Goal: Transaction & Acquisition: Purchase product/service

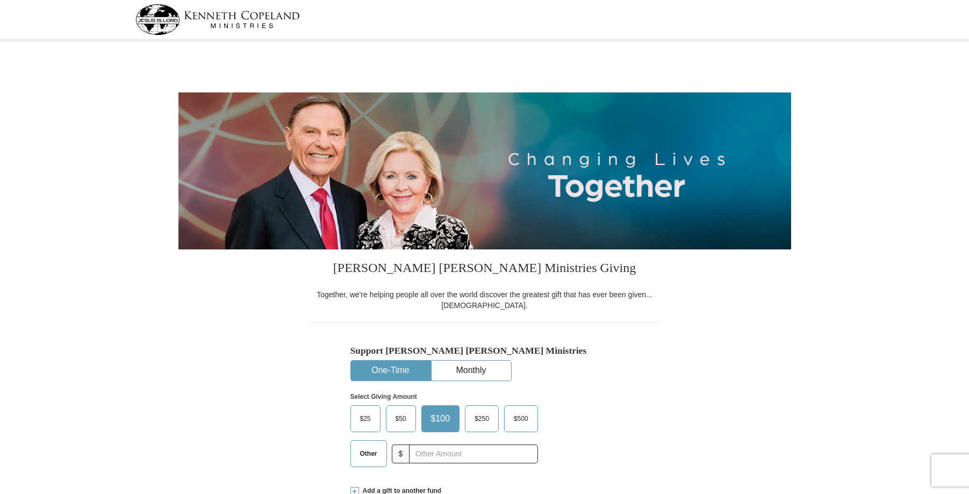
select select "[GEOGRAPHIC_DATA]"
click at [365, 415] on span "$25" at bounding box center [365, 419] width 21 height 16
click at [0, 0] on input "$25" at bounding box center [0, 0] width 0 height 0
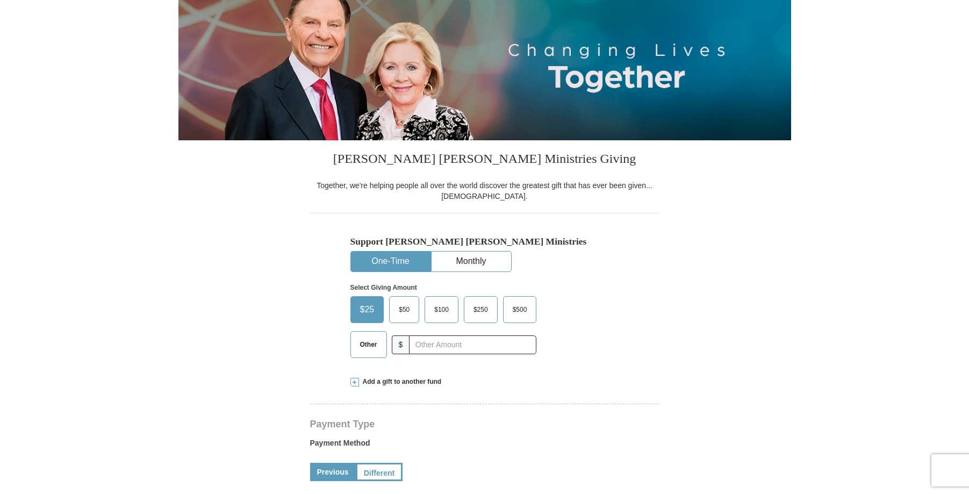
scroll to position [107, 0]
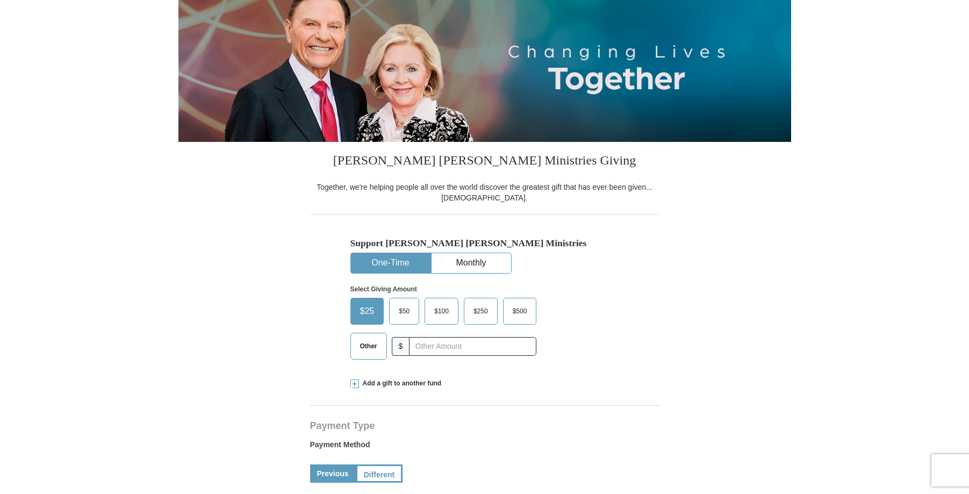
click at [402, 381] on span "Add a gift to another fund" at bounding box center [400, 383] width 83 height 9
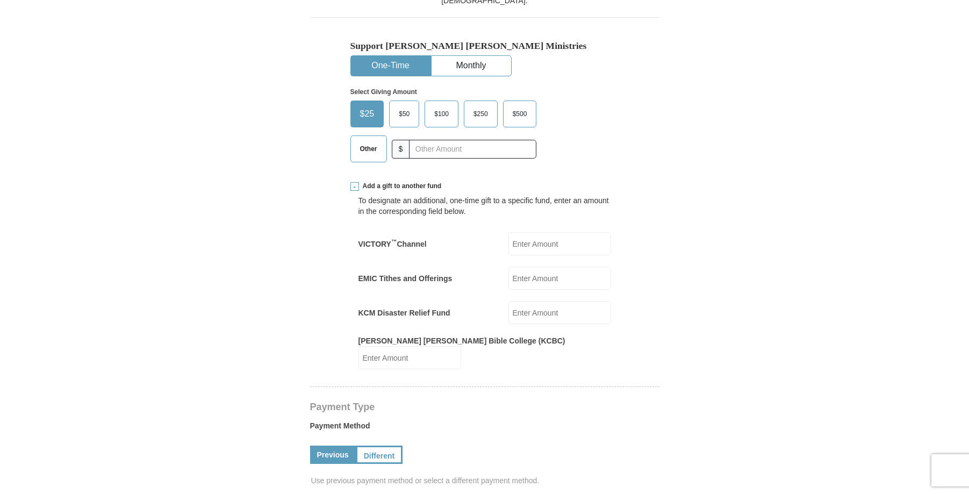
scroll to position [322, 0]
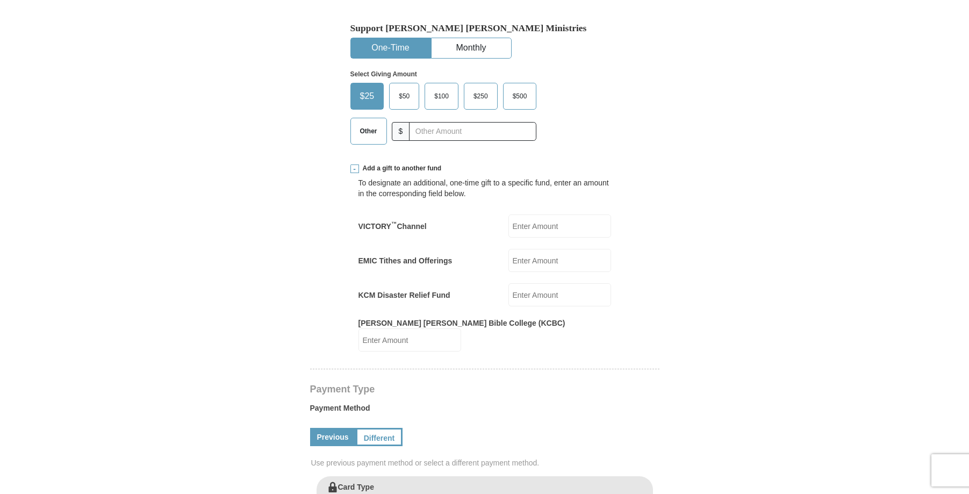
click at [548, 299] on input "KCM Disaster Relief Fund" at bounding box center [559, 294] width 103 height 23
type input "25"
click at [686, 355] on form "[PERSON_NAME] [PERSON_NAME] Ministries Giving Together, we're helping people al…" at bounding box center [484, 397] width 613 height 1353
click at [322, 428] on link "Previous" at bounding box center [333, 437] width 46 height 18
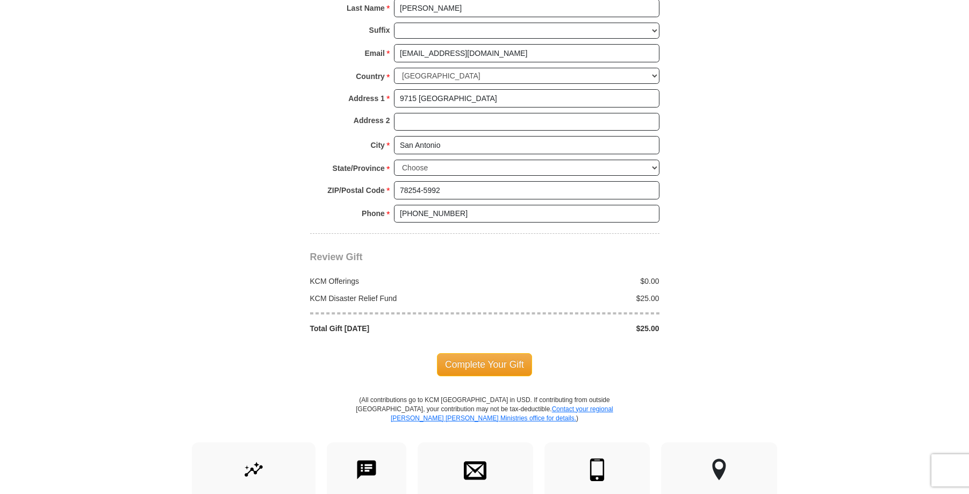
scroll to position [967, 0]
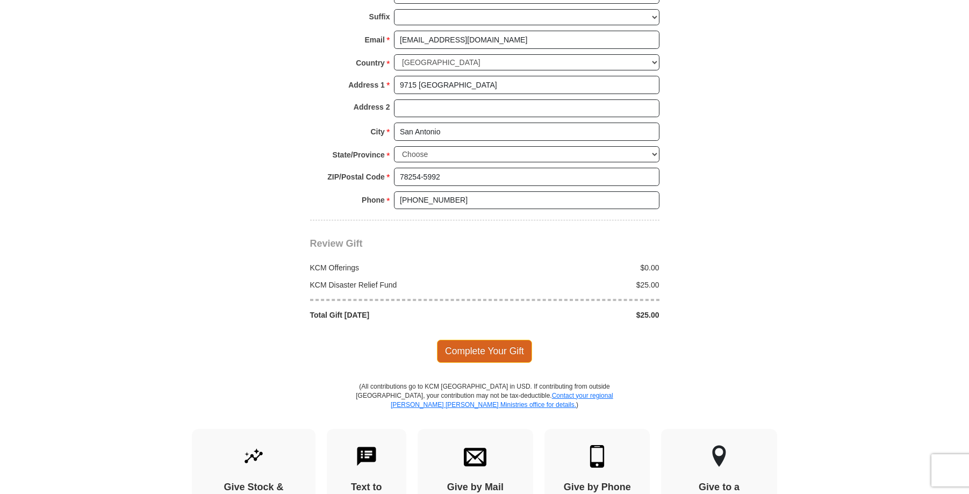
click at [480, 344] on span "Complete Your Gift" at bounding box center [484, 351] width 95 height 23
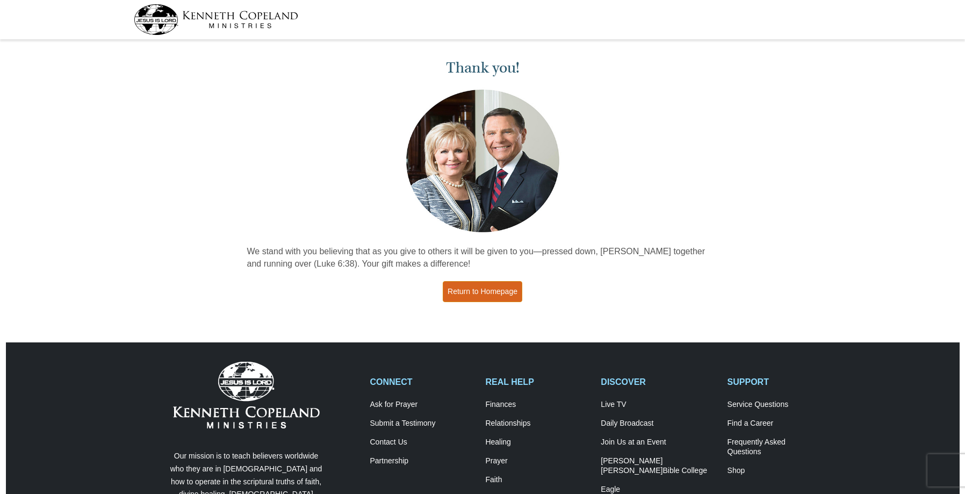
click at [475, 294] on link "Return to Homepage" at bounding box center [483, 291] width 80 height 21
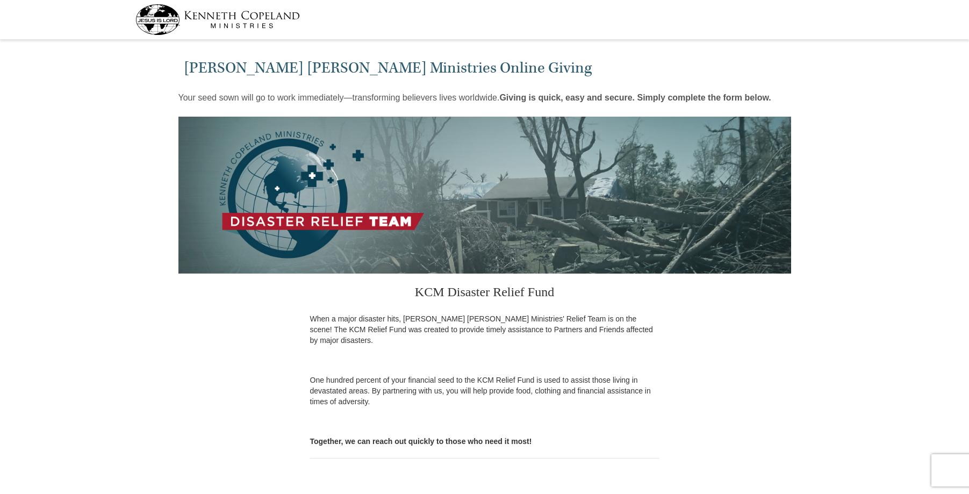
select select "TX"
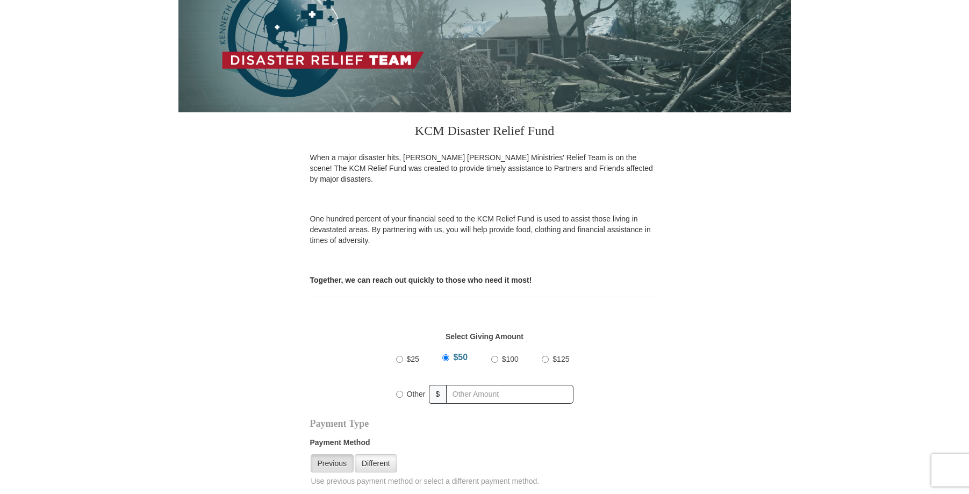
scroll to position [215, 0]
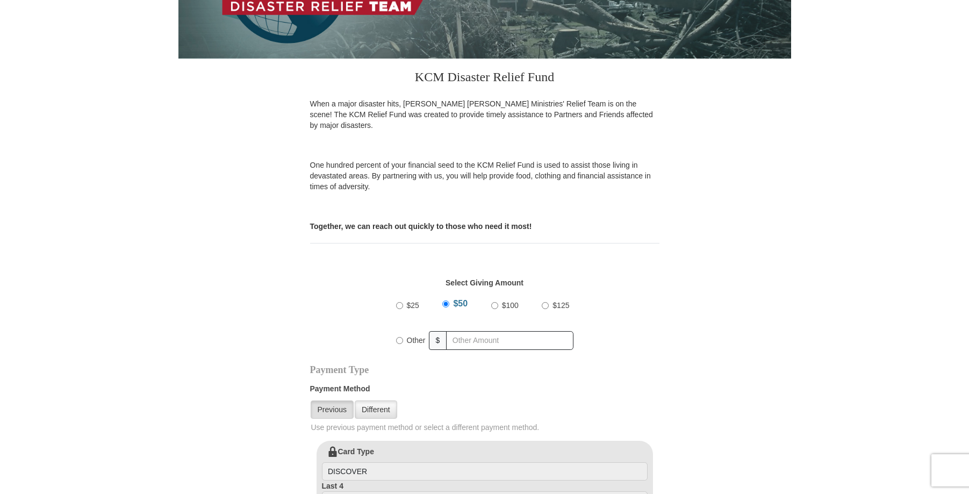
click at [401, 302] on input "$25" at bounding box center [399, 305] width 7 height 7
radio input "true"
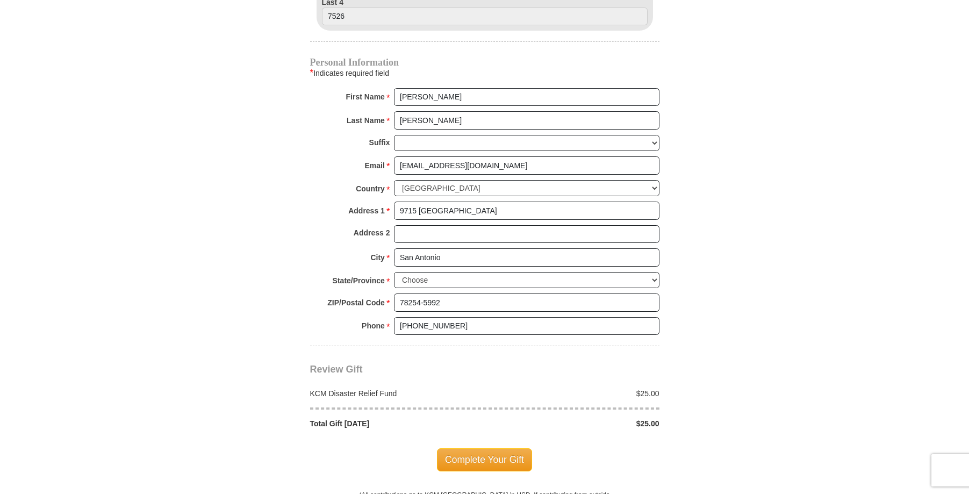
scroll to position [752, 0]
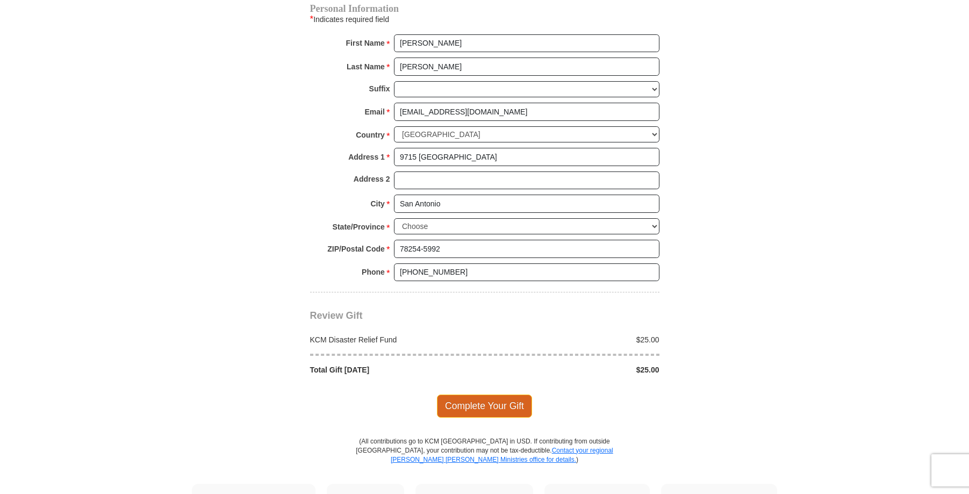
click at [478, 398] on span "Complete Your Gift" at bounding box center [484, 405] width 95 height 23
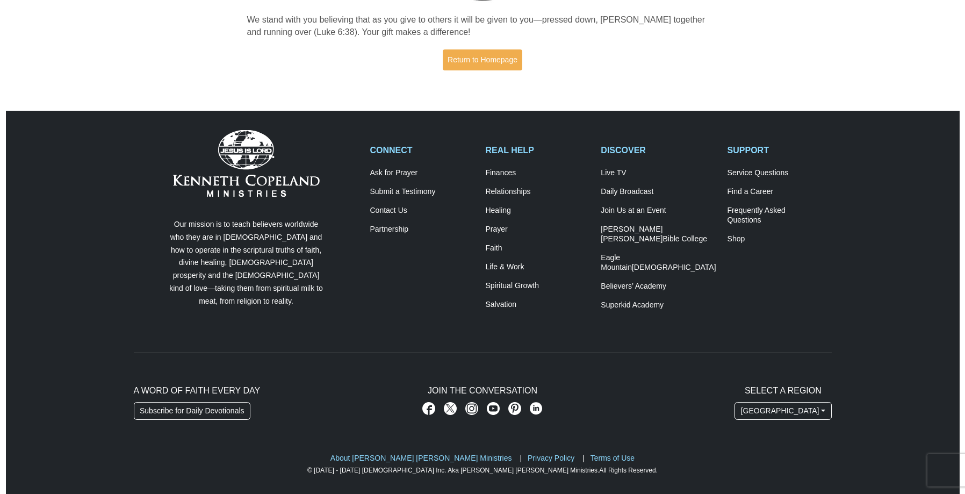
scroll to position [241, 0]
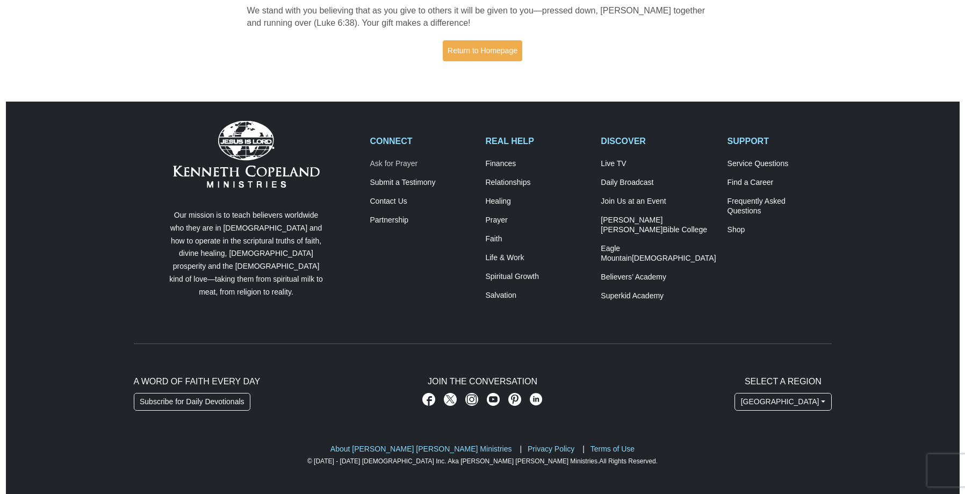
click at [388, 161] on link "Ask for Prayer" at bounding box center [422, 164] width 104 height 10
